Goal: Task Accomplishment & Management: Use online tool/utility

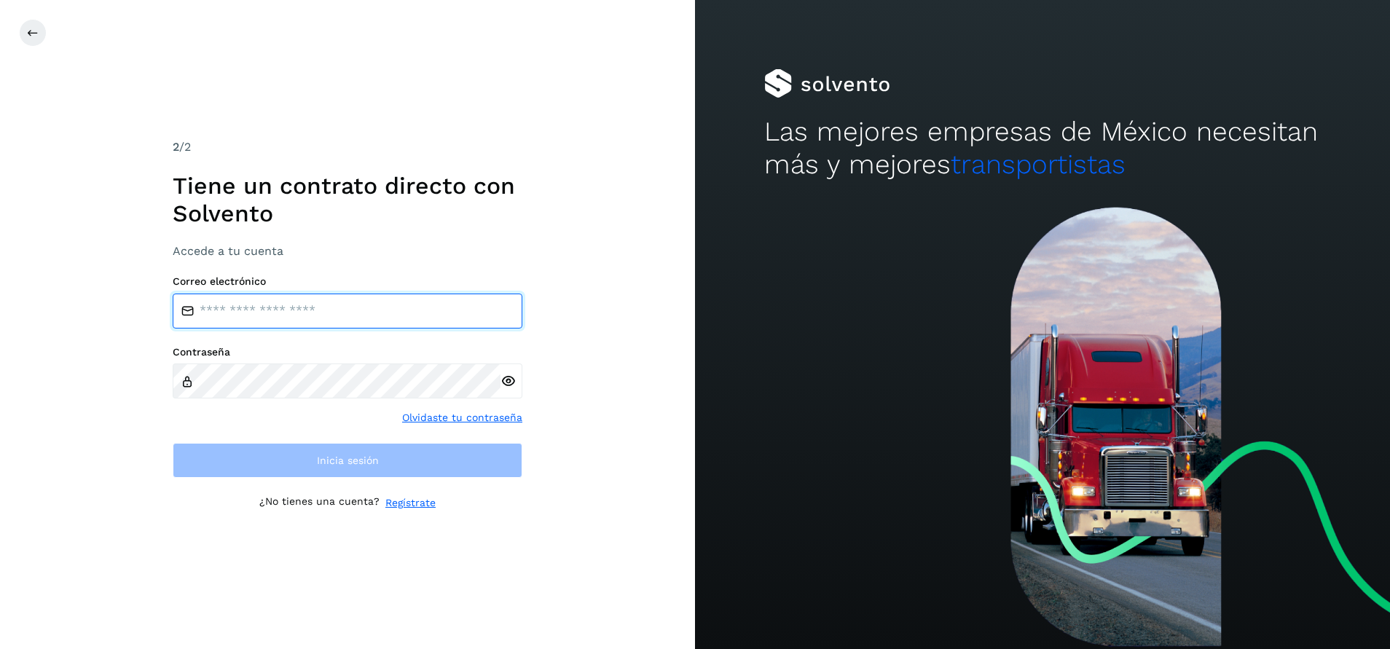
type input "**********"
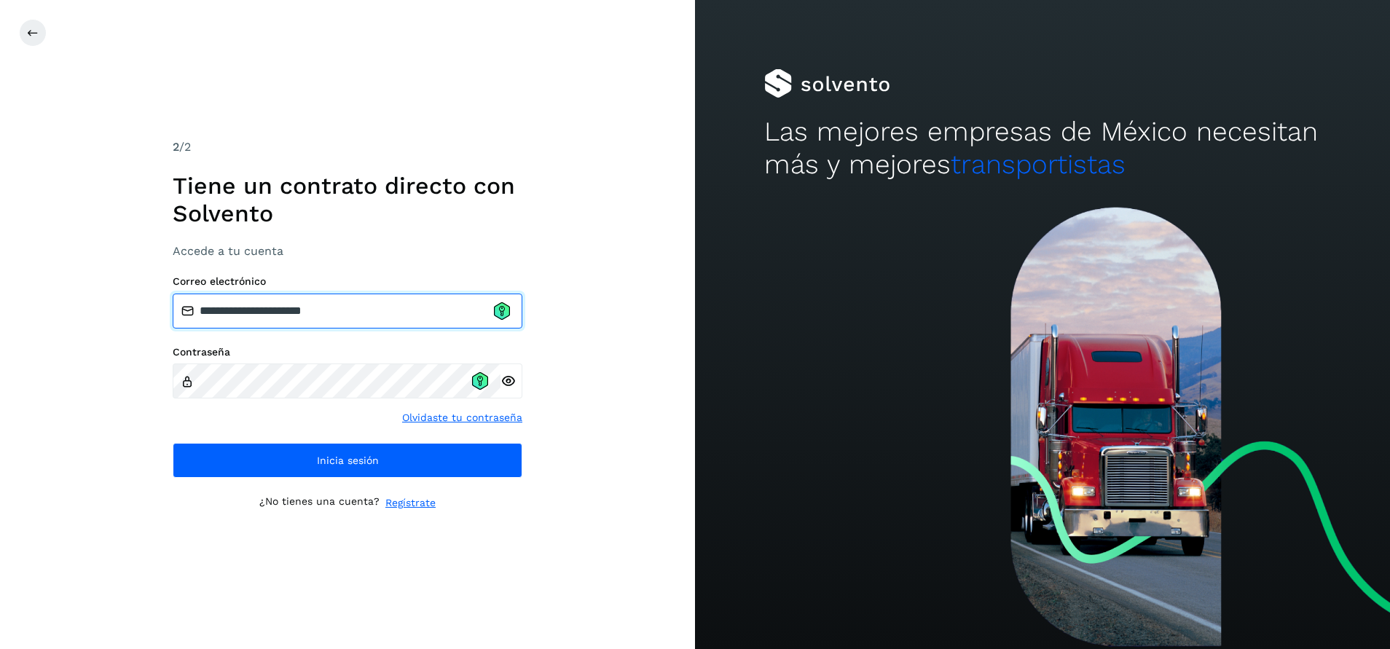
click at [500, 321] on input "**********" at bounding box center [348, 311] width 350 height 35
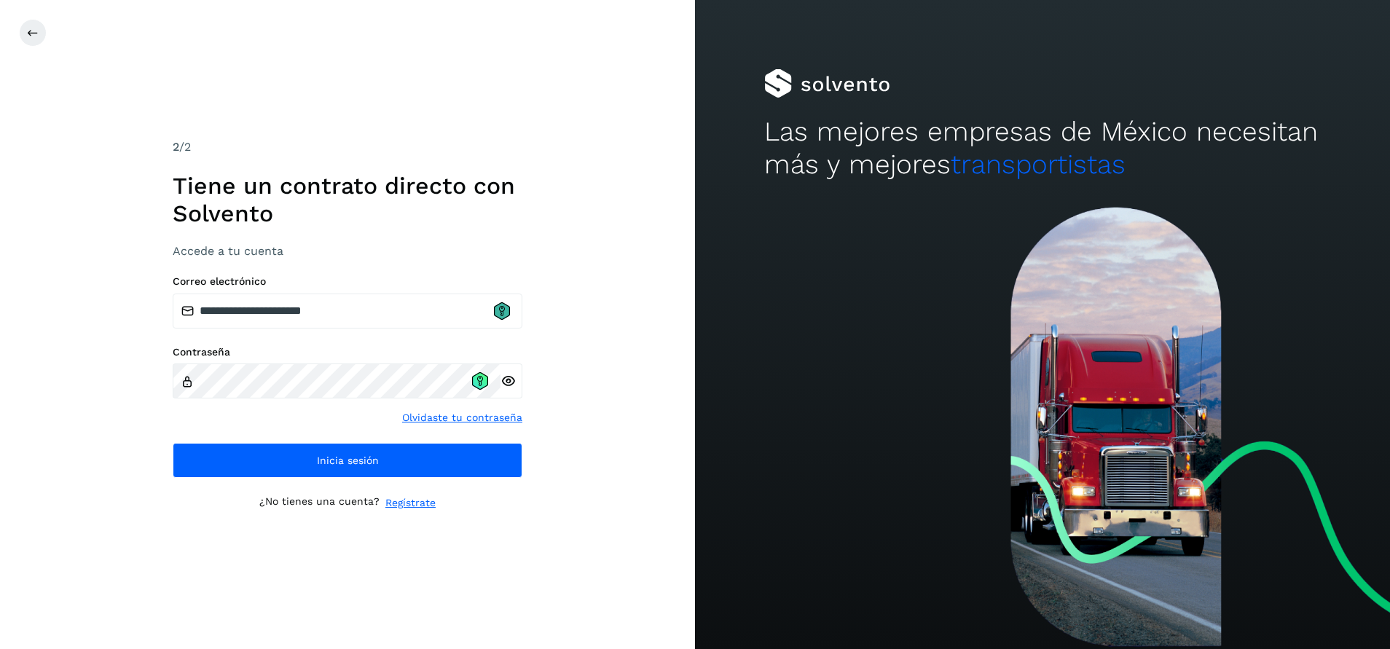
click at [499, 316] on icon at bounding box center [502, 310] width 16 height 17
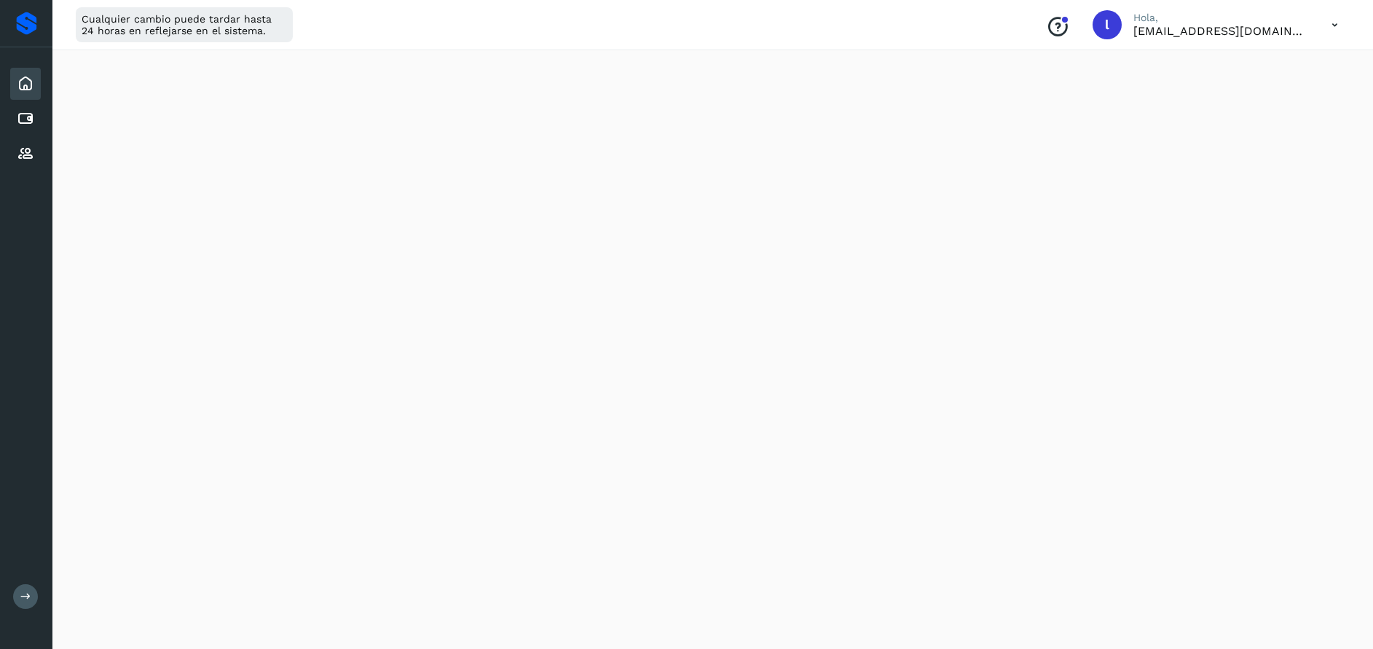
scroll to position [223, 0]
click at [31, 117] on icon at bounding box center [25, 118] width 17 height 17
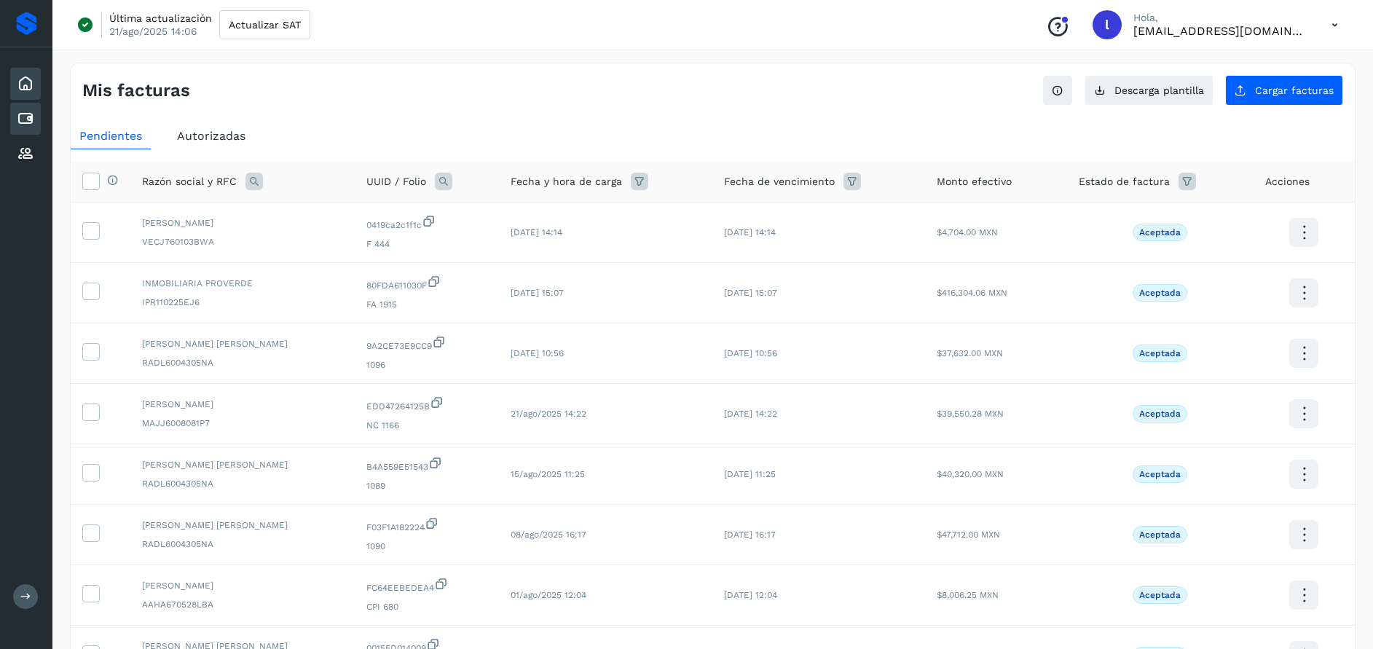
click at [35, 85] on div "Inicio" at bounding box center [25, 84] width 31 height 32
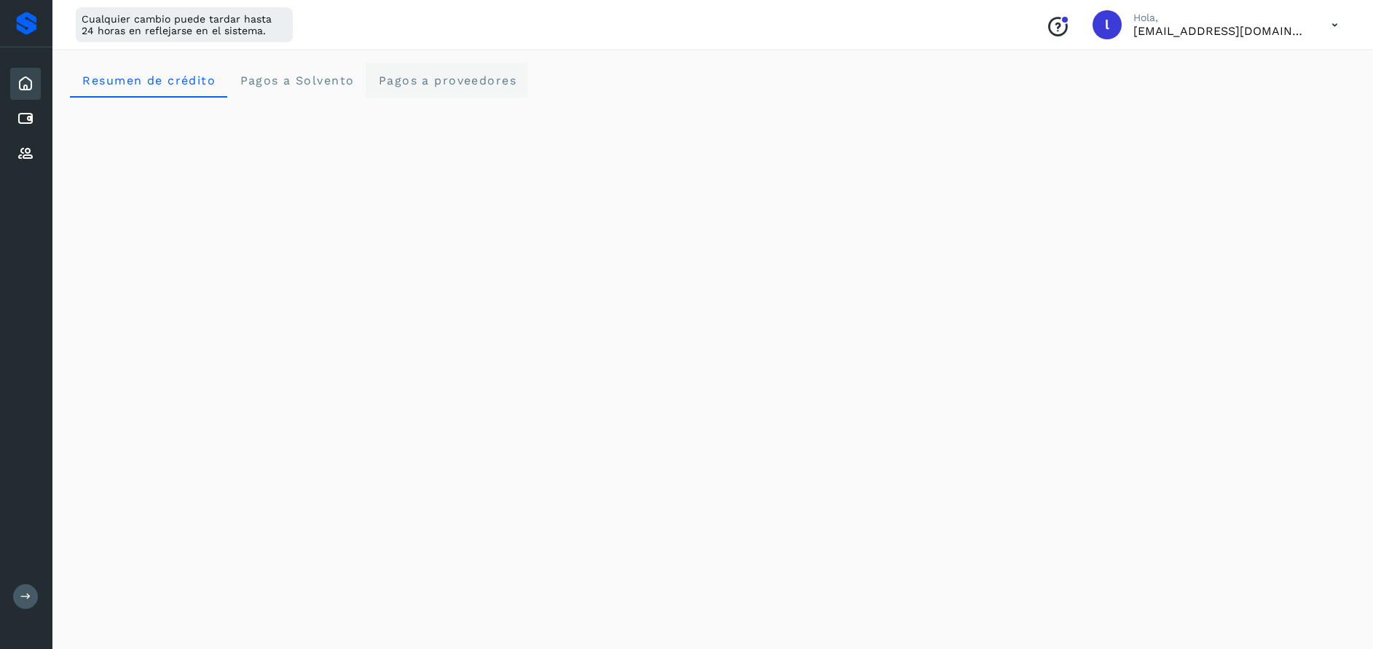
click at [404, 82] on span "Pagos a proveedores" at bounding box center [446, 81] width 139 height 14
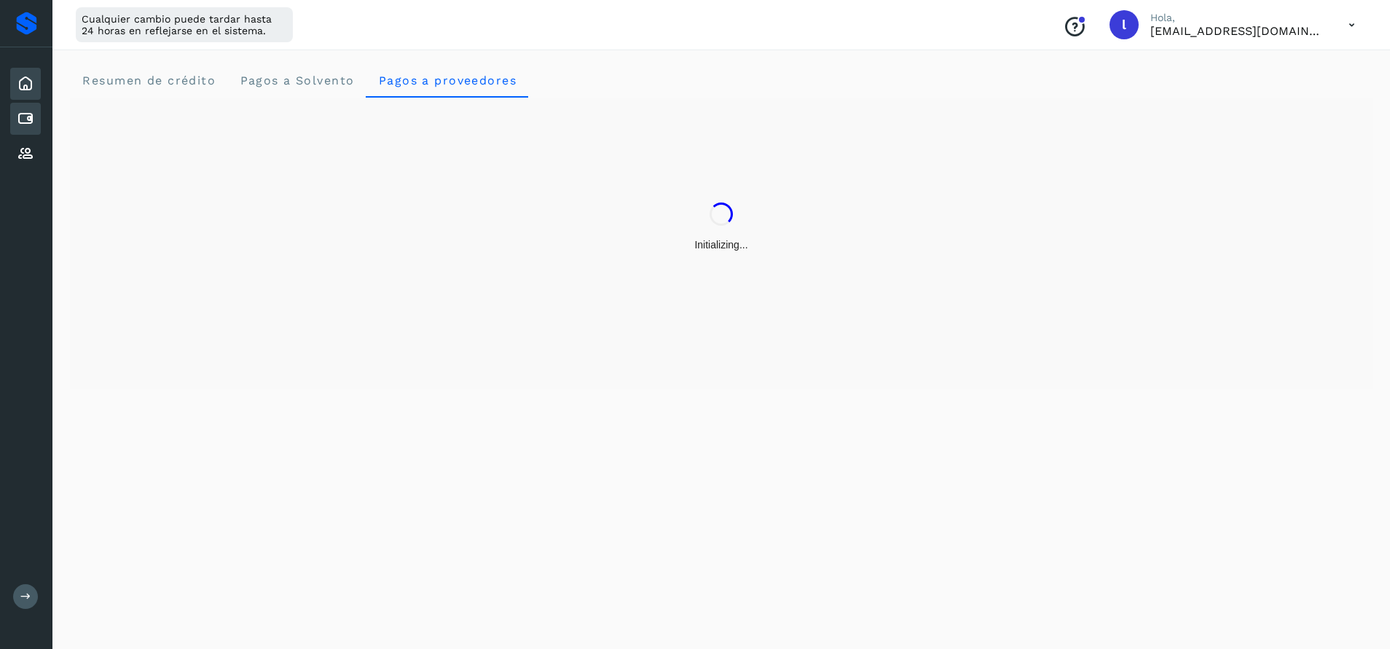
click at [30, 125] on icon at bounding box center [25, 118] width 17 height 17
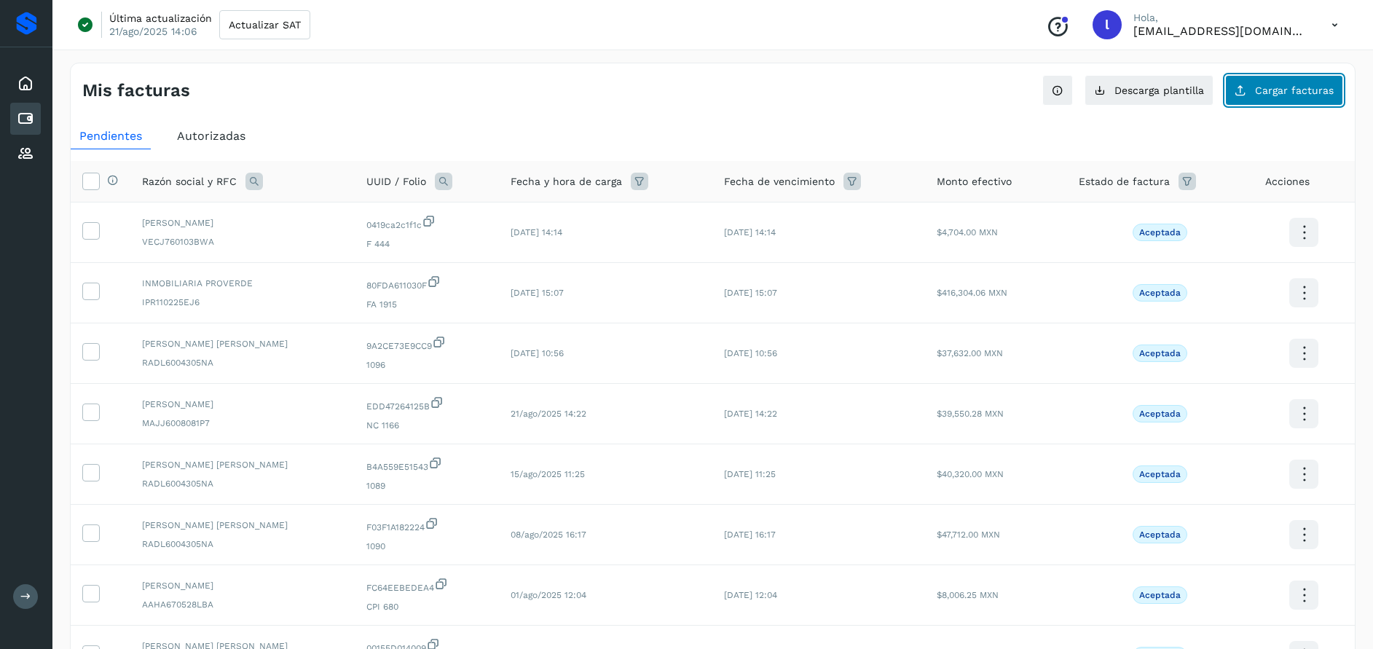
click at [1262, 98] on button "Cargar facturas" at bounding box center [1284, 90] width 118 height 31
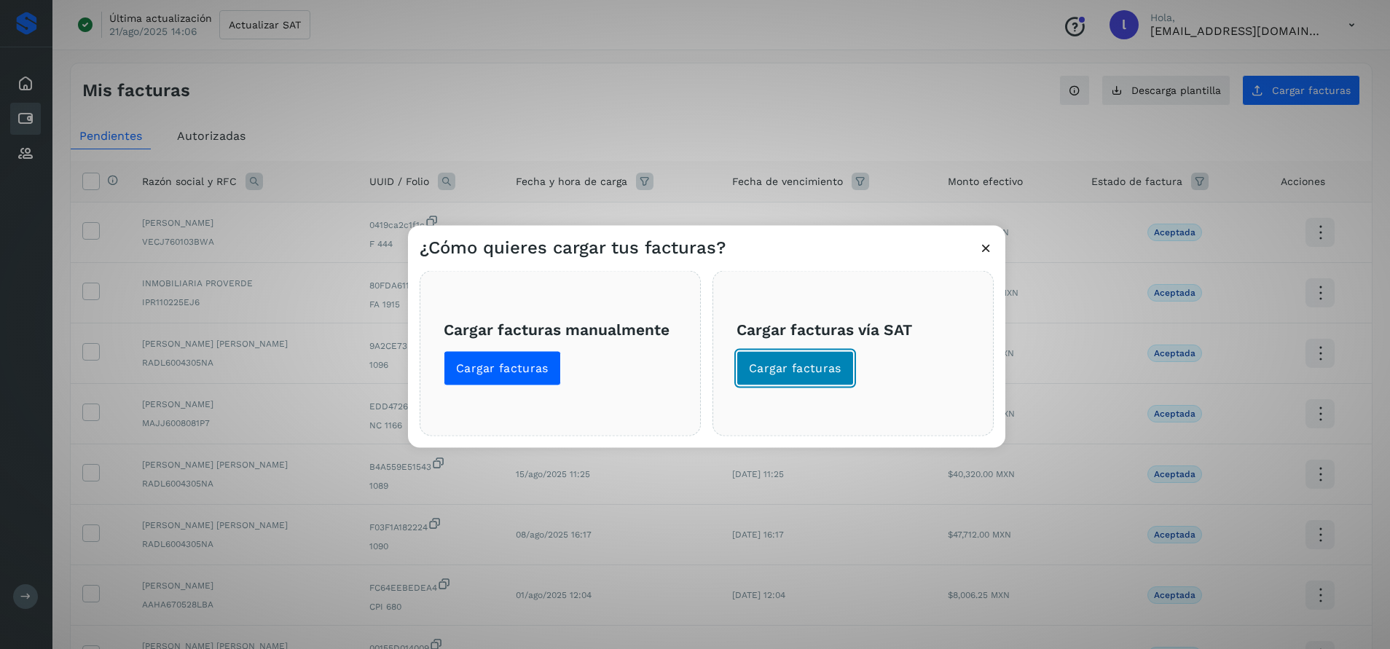
click at [807, 381] on button "Cargar facturas" at bounding box center [795, 367] width 117 height 35
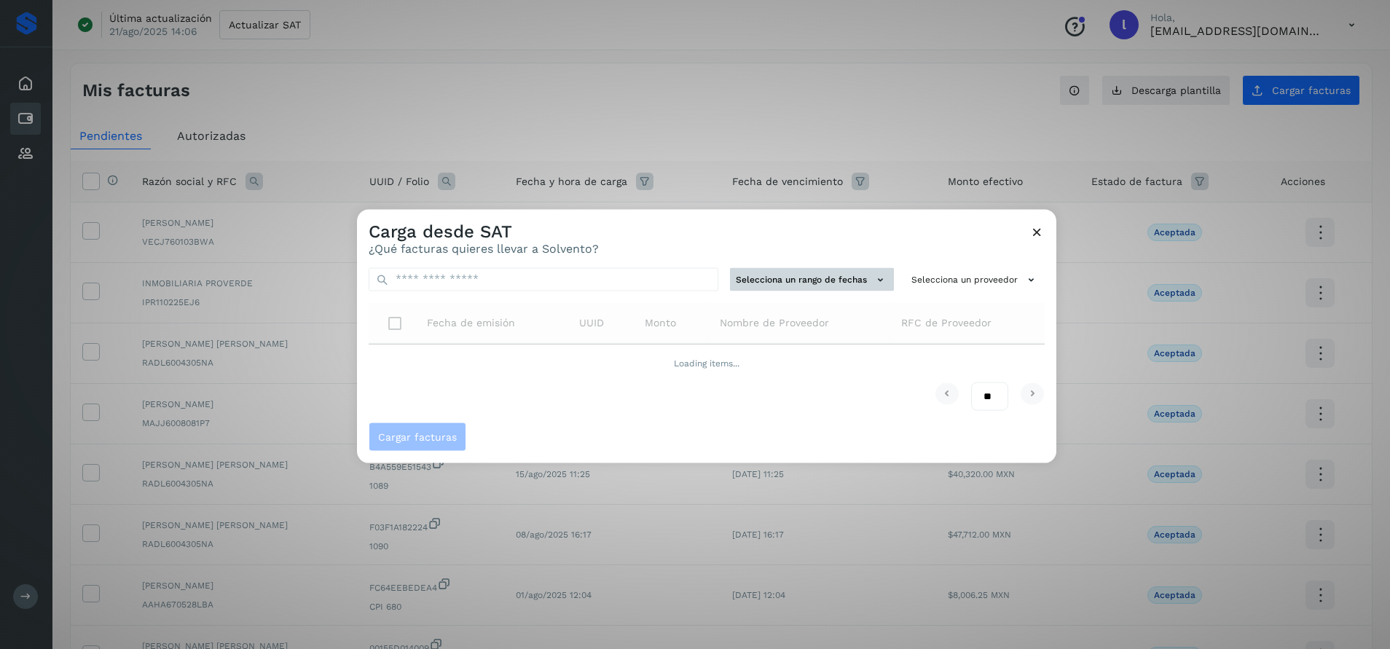
click at [854, 272] on button "Selecciona un rango de fechas" at bounding box center [812, 279] width 164 height 24
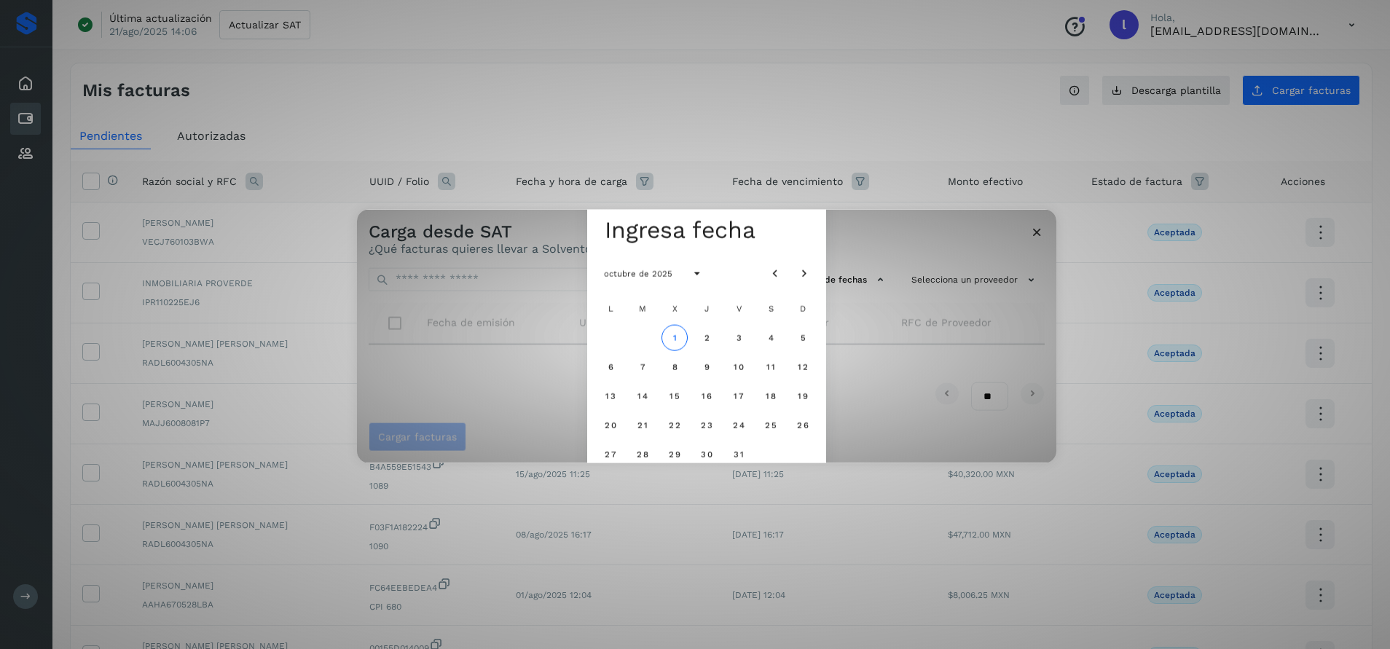
click at [895, 314] on div "Seleccionar una fecha Ingresa fecha octubre de 2025 L M X J V S D 1 2 3 4 5 6 7…" at bounding box center [706, 336] width 699 height 254
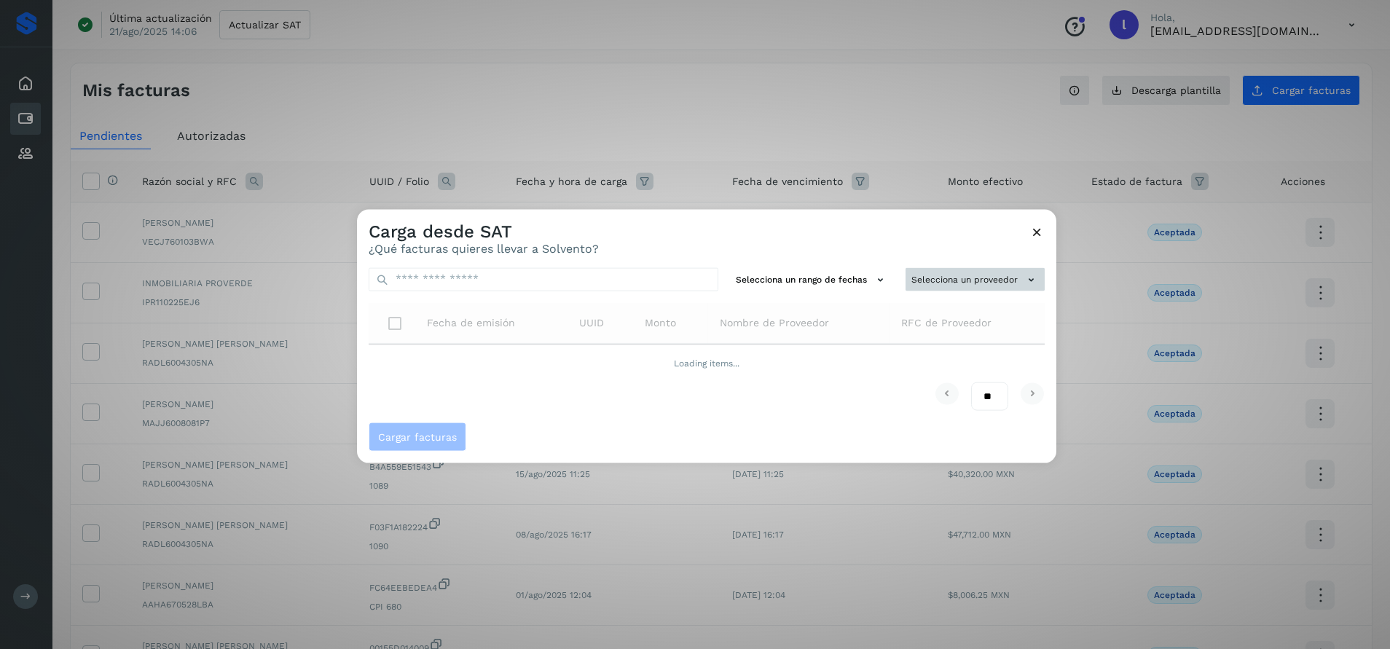
click at [957, 281] on button "Selecciona un proveedor" at bounding box center [975, 279] width 139 height 24
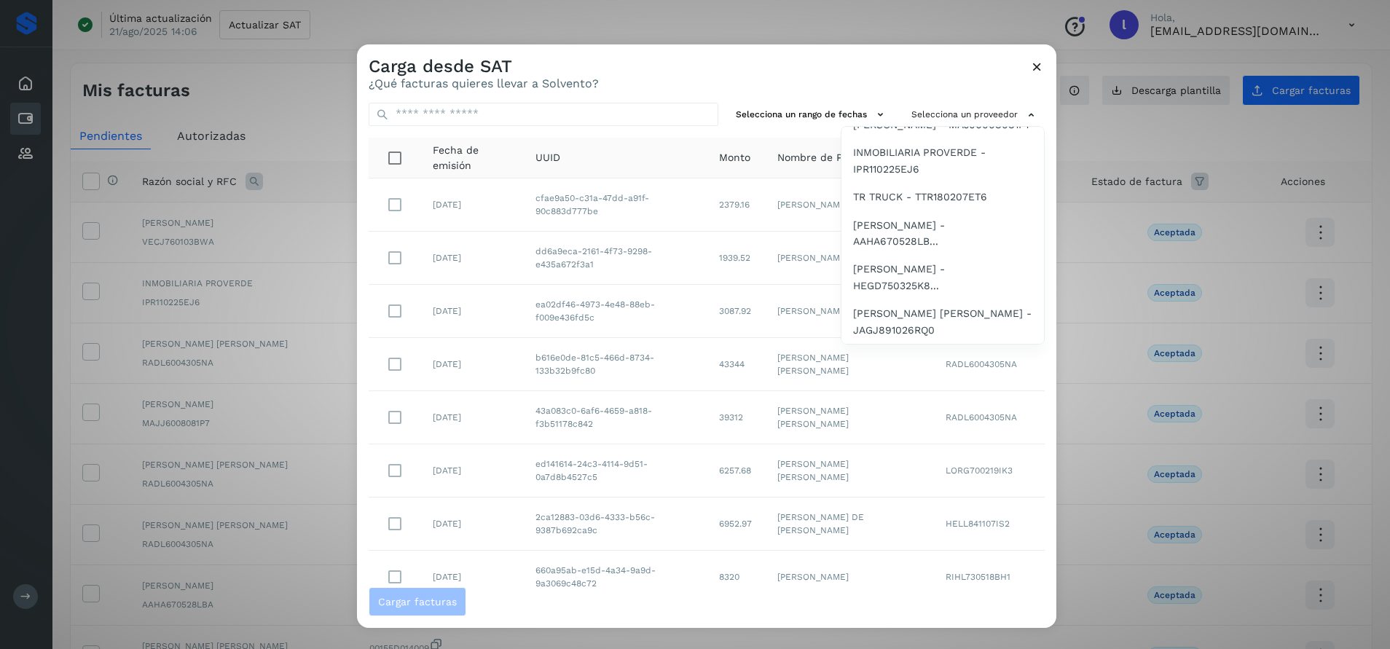
scroll to position [1693, 0]
click at [914, 178] on span "INMOBILIARIA PROVERDE - IPR110225EJ6" at bounding box center [942, 161] width 179 height 33
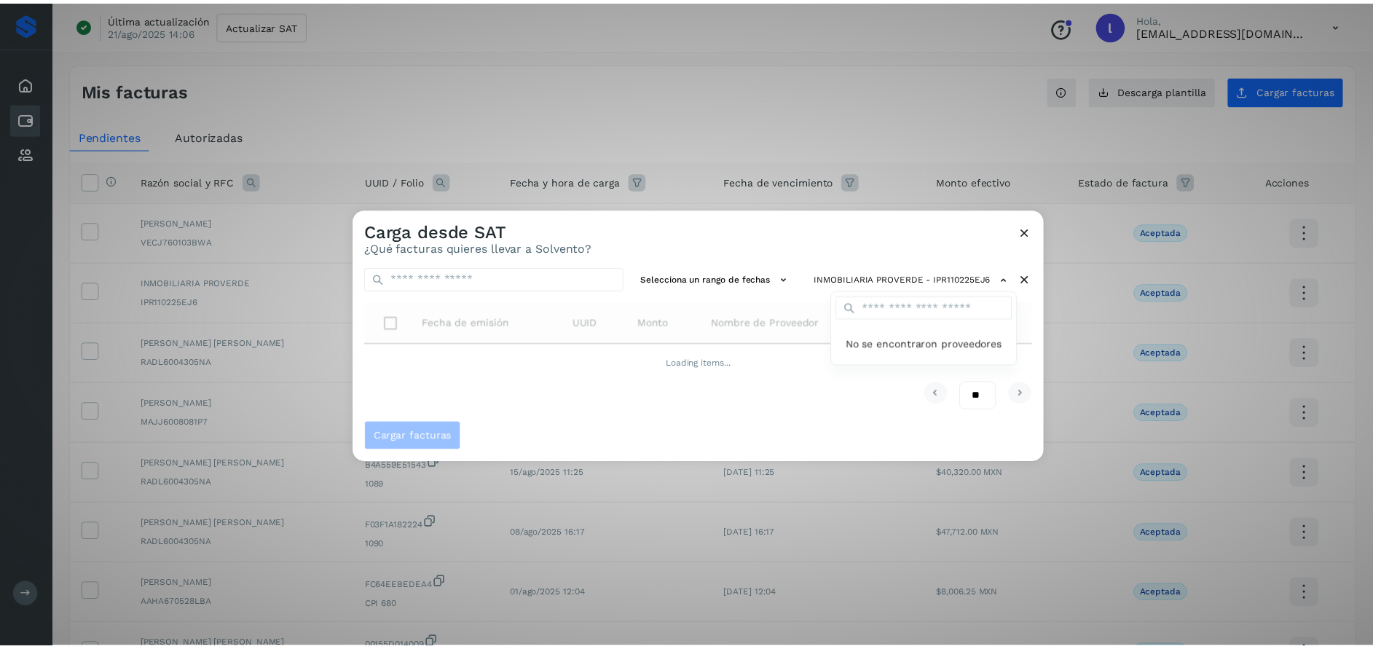
scroll to position [0, 0]
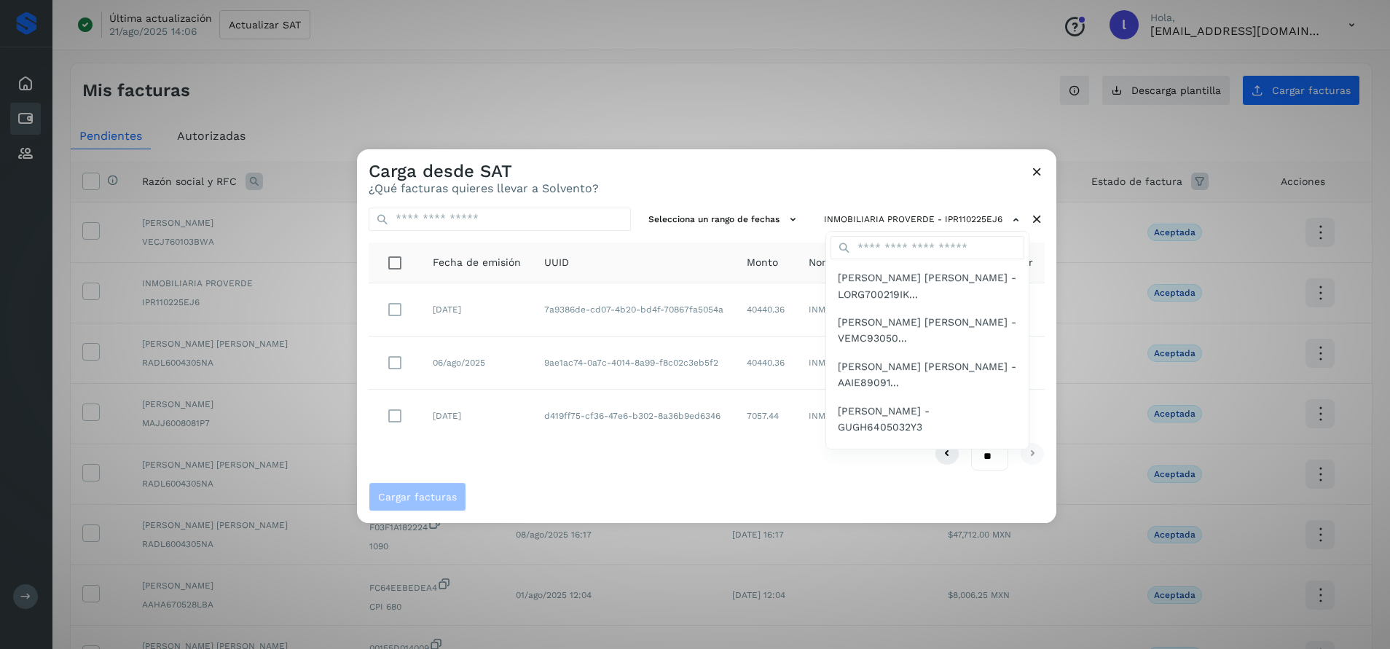
click at [755, 186] on div at bounding box center [1052, 473] width 1390 height 649
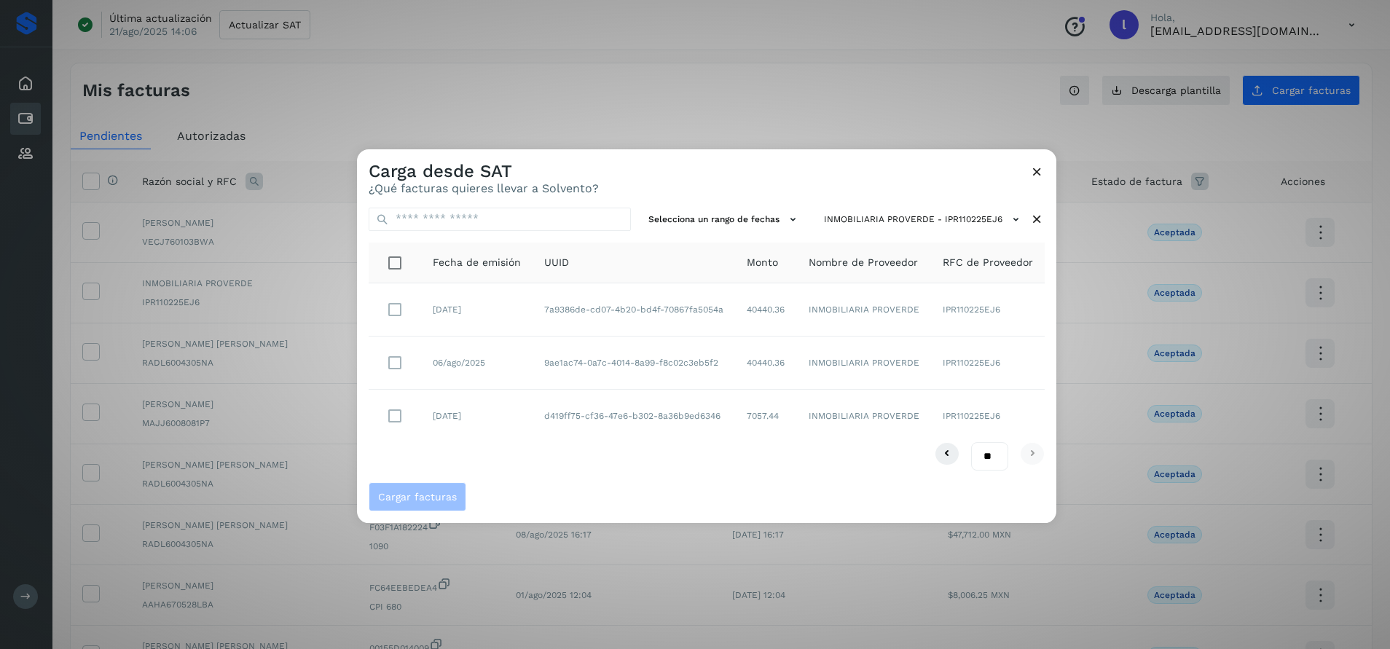
click at [1031, 172] on icon at bounding box center [1036, 171] width 15 height 15
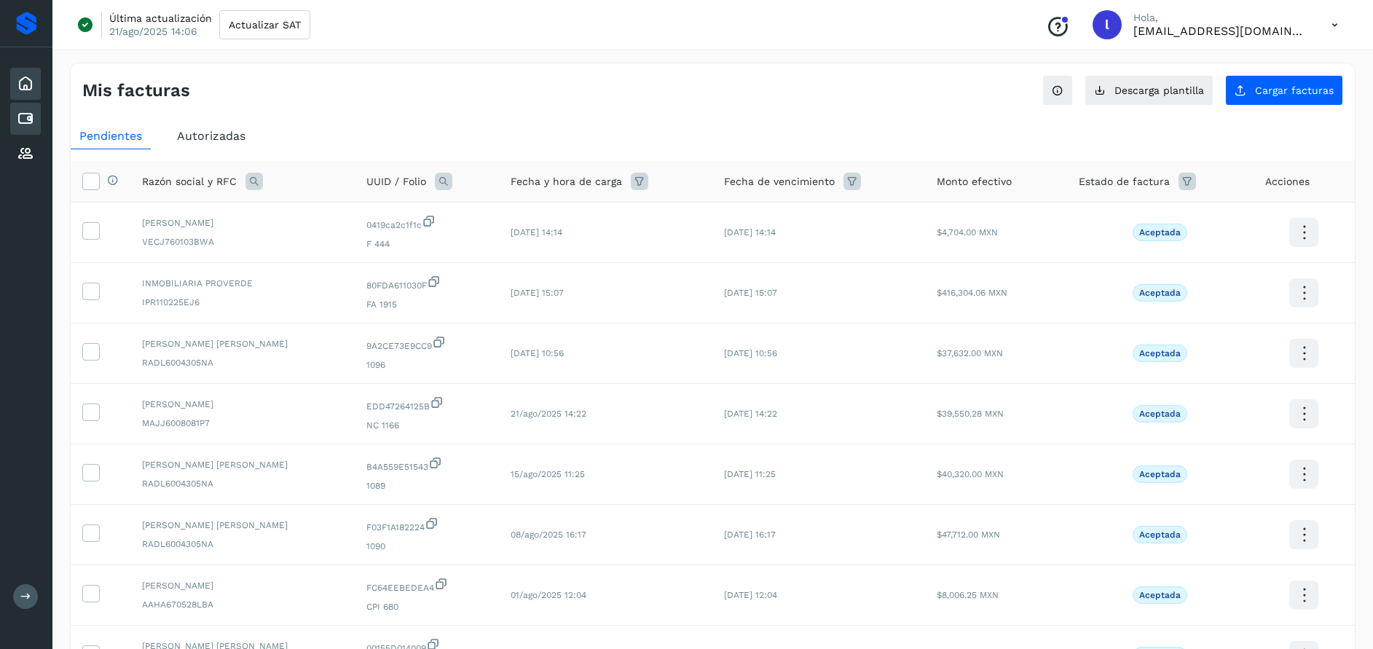
click at [32, 84] on icon at bounding box center [25, 83] width 17 height 17
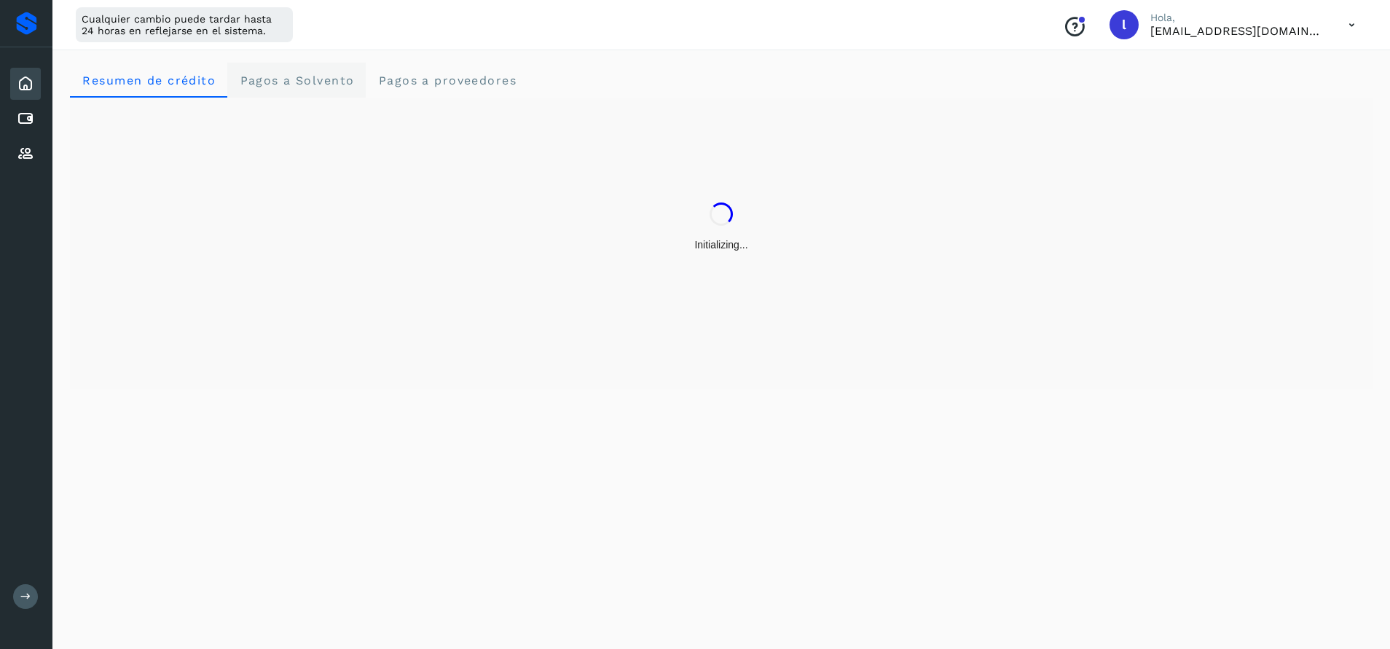
click at [329, 94] on Solvento "Pagos a Solvento" at bounding box center [296, 80] width 138 height 35
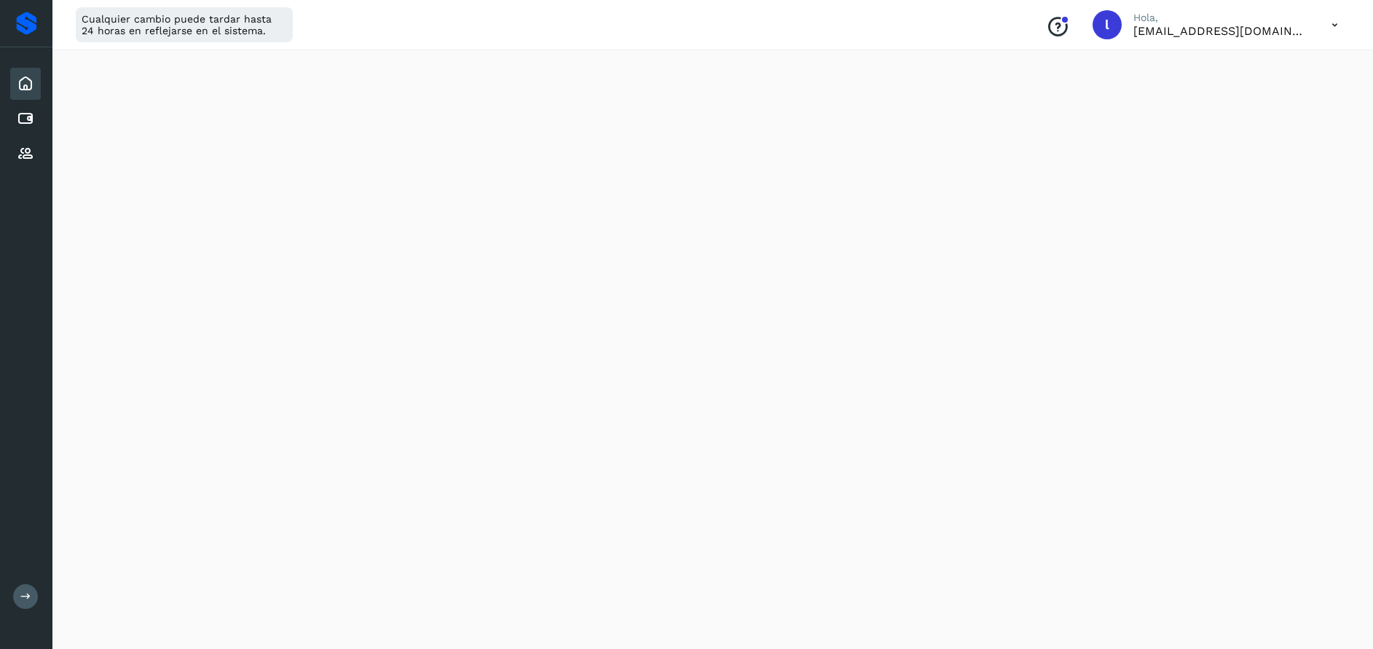
scroll to position [364, 0]
click at [32, 15] on div at bounding box center [26, 23] width 21 height 23
click at [21, 26] on div at bounding box center [26, 23] width 21 height 23
click at [181, 78] on span "Resumen de crédito" at bounding box center [149, 81] width 134 height 14
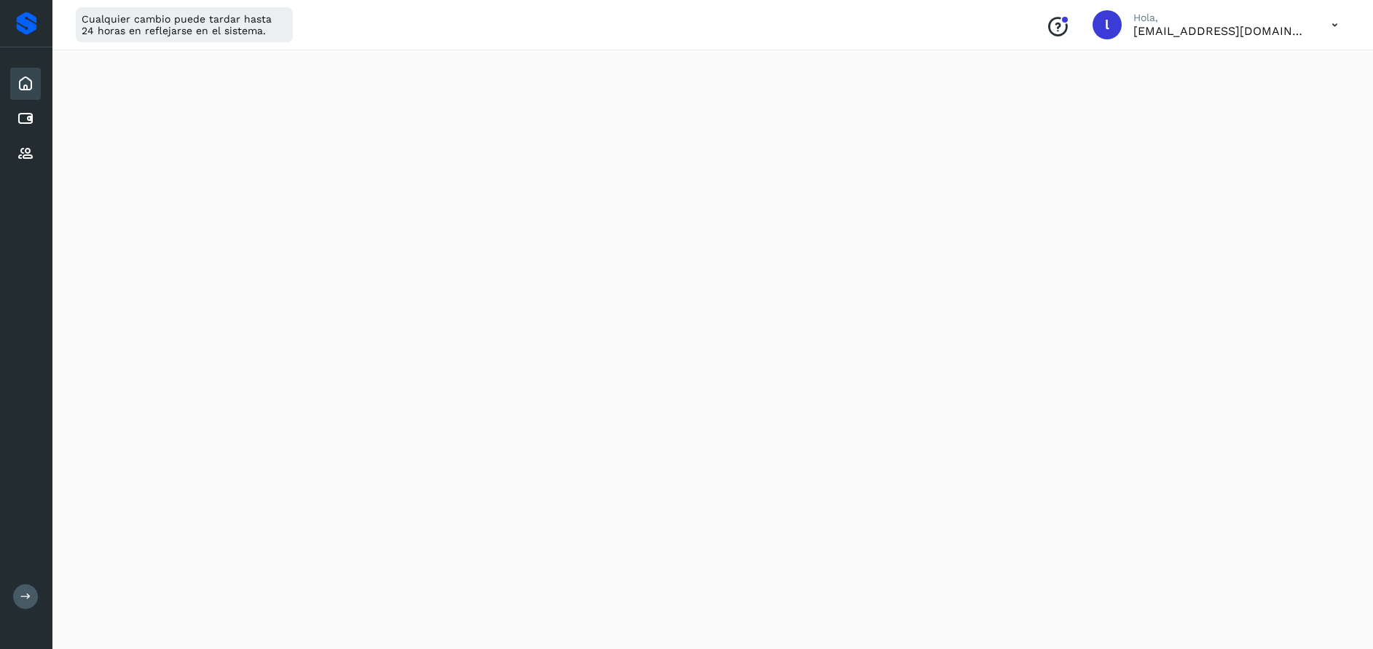
scroll to position [179, 0]
